Goal: Information Seeking & Learning: Learn about a topic

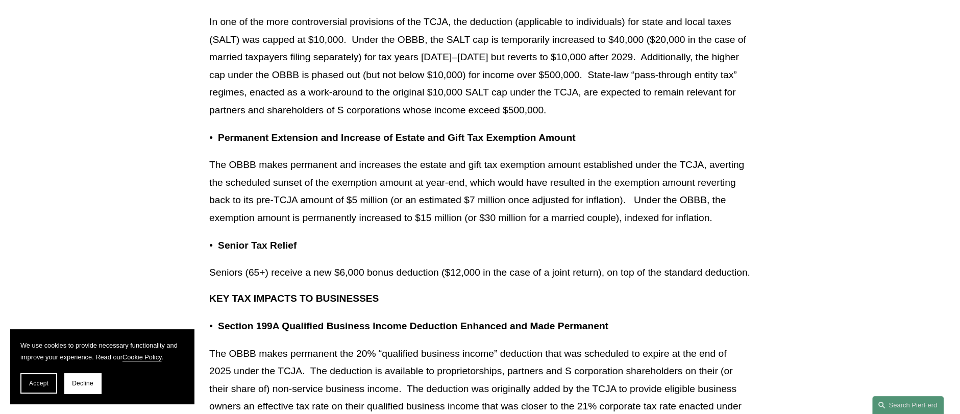
scroll to position [919, 0]
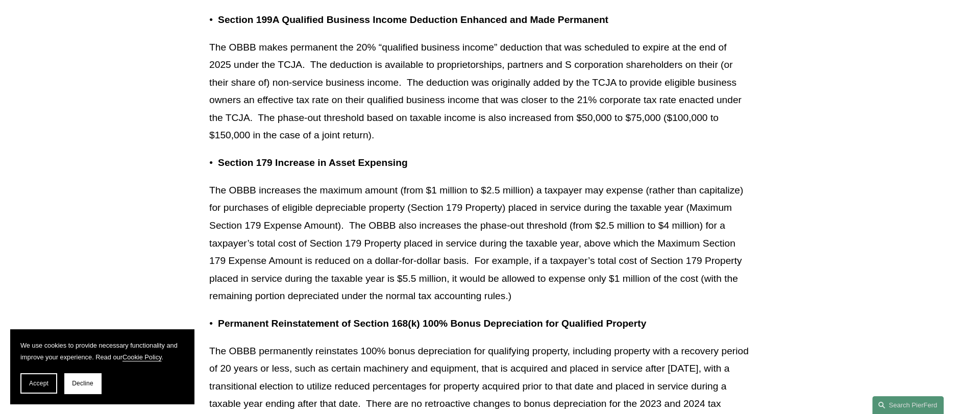
drag, startPoint x: 370, startPoint y: 38, endPoint x: 716, endPoint y: 148, distance: 363.5
click at [716, 144] on p "The OBBB makes permanent the 20% “qualified business income” deduction that was…" at bounding box center [480, 92] width 542 height 106
drag, startPoint x: 414, startPoint y: 156, endPoint x: 197, endPoint y: 90, distance: 227.0
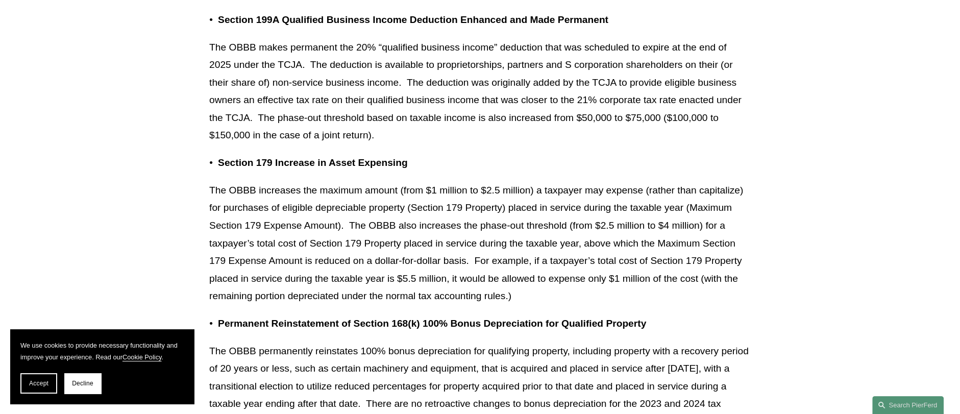
drag, startPoint x: 577, startPoint y: 117, endPoint x: 736, endPoint y: 161, distance: 164.7
click at [736, 144] on p "The OBBB makes permanent the 20% “qualified business income” deduction that was…" at bounding box center [480, 92] width 542 height 106
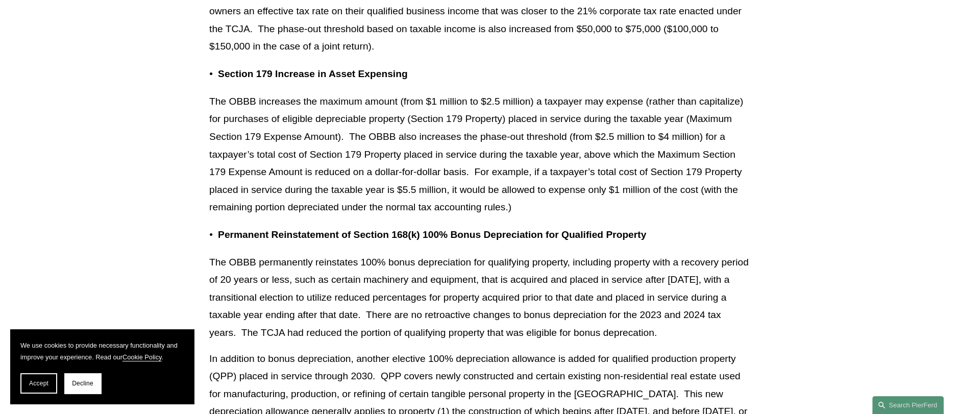
scroll to position [1021, 0]
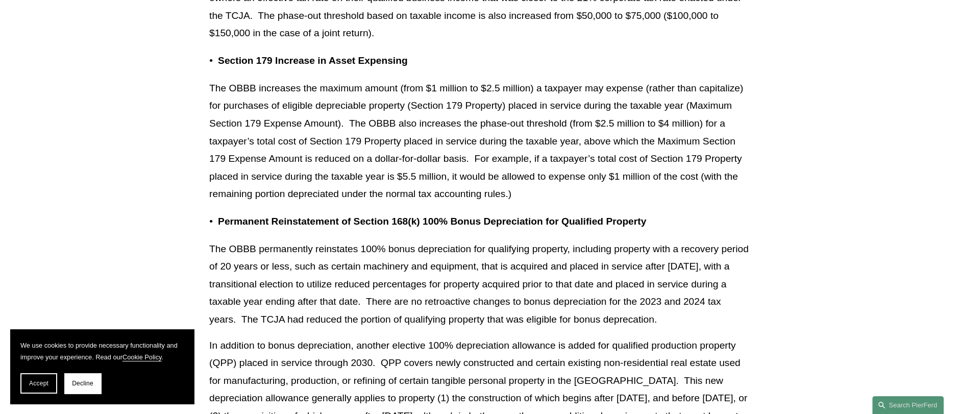
drag, startPoint x: 477, startPoint y: 178, endPoint x: 737, endPoint y: 212, distance: 262.0
click at [737, 203] on p "The OBBB increases the maximum amount (from $1 million to $2.5 million) a taxpa…" at bounding box center [480, 142] width 542 height 124
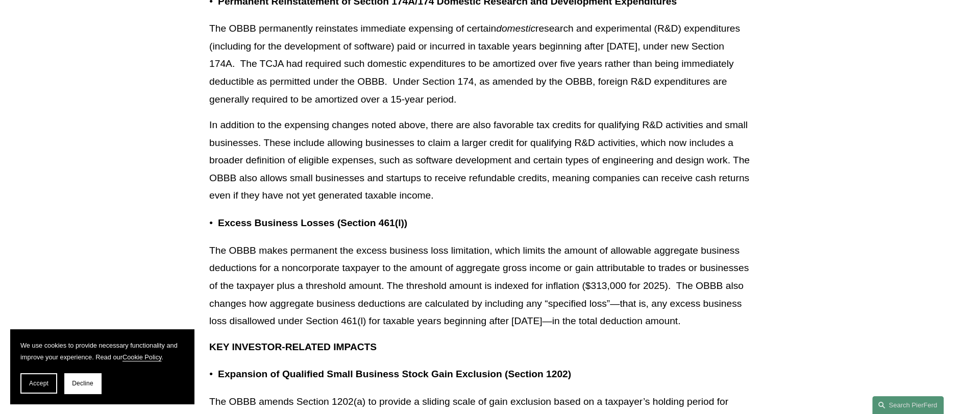
scroll to position [1531, 0]
